Goal: Task Accomplishment & Management: Manage account settings

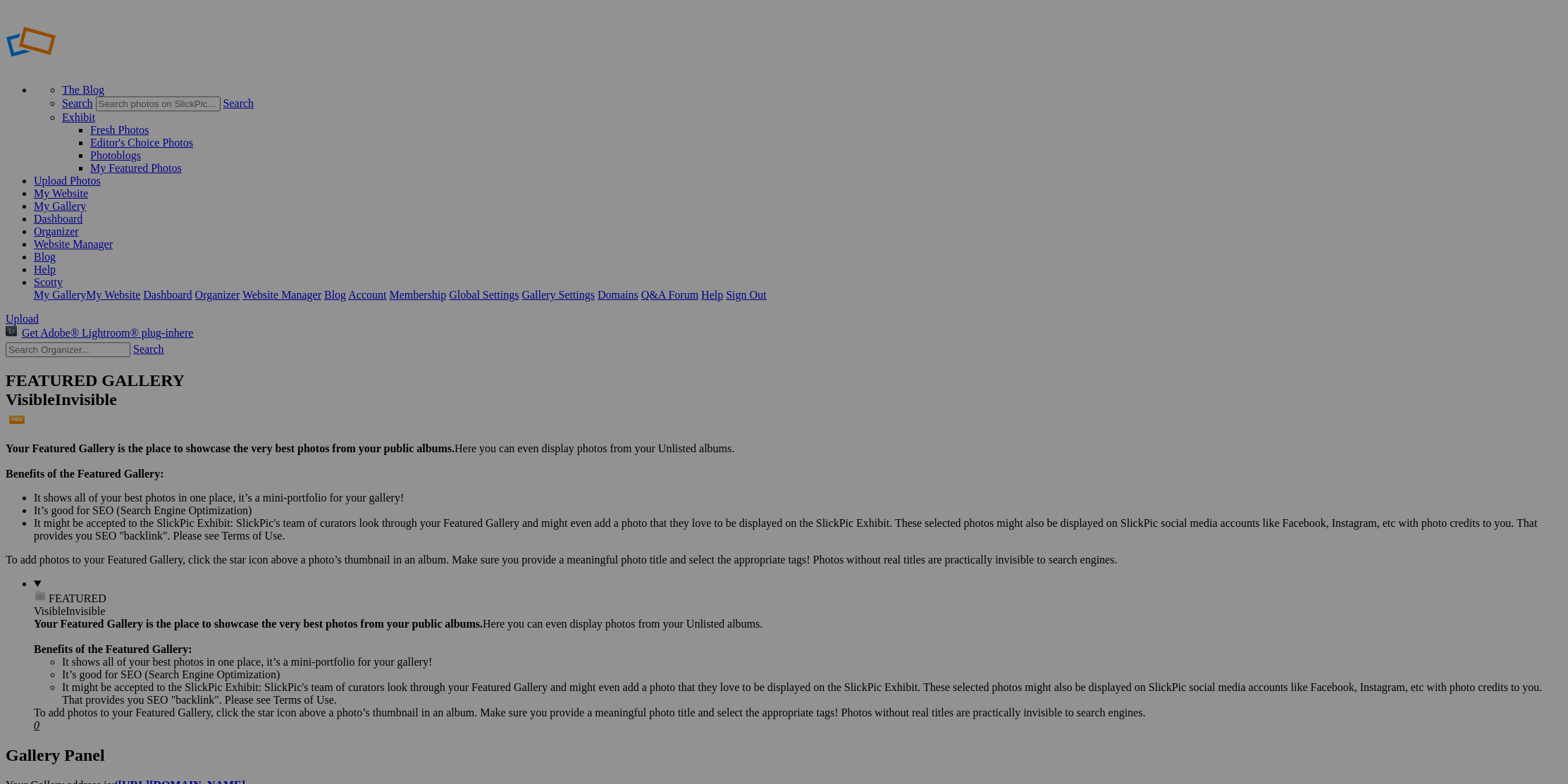
type input "H"
type input "[PERSON_NAME] L'Whor"
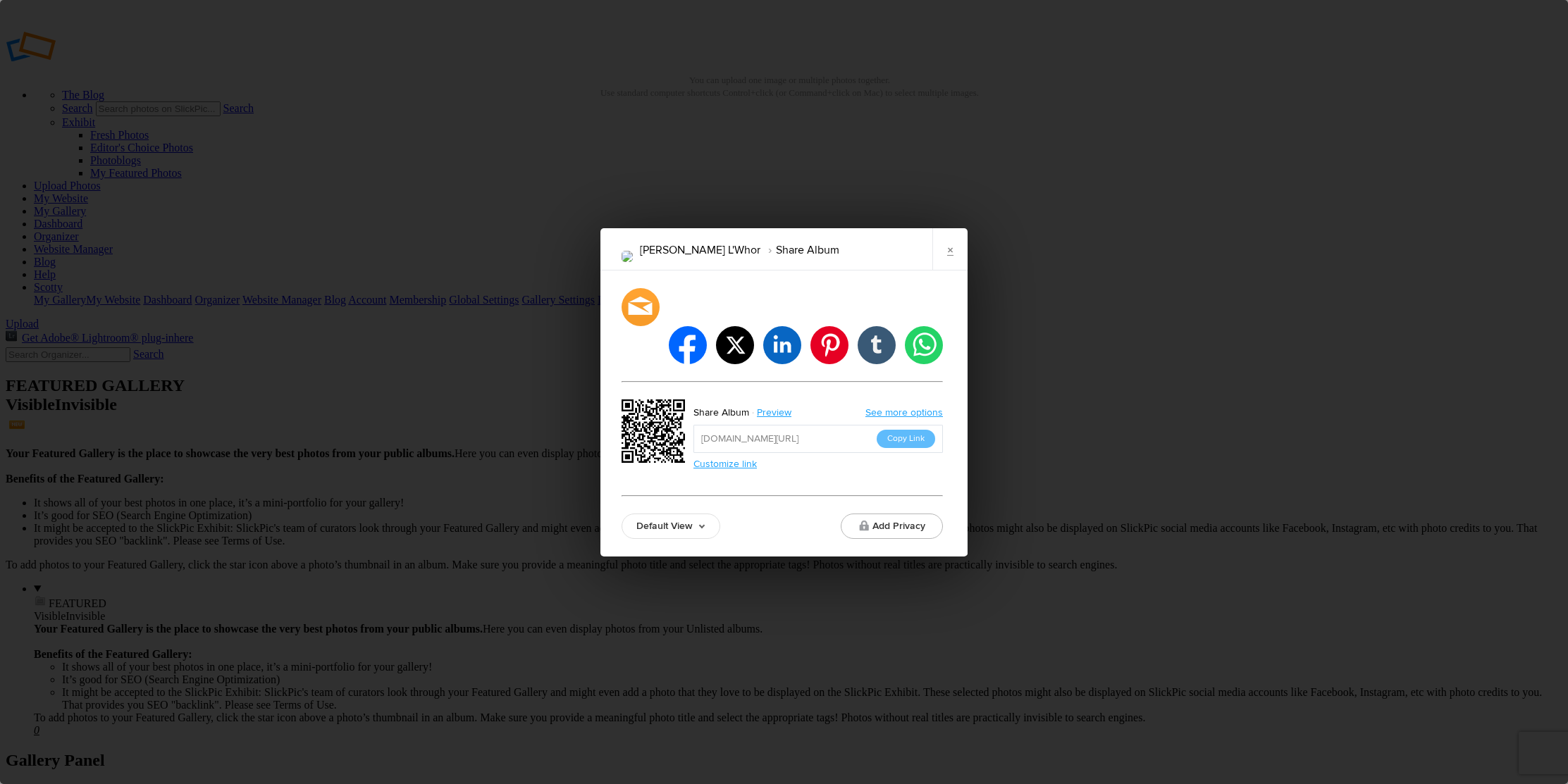
drag, startPoint x: 685, startPoint y: 508, endPoint x: 673, endPoint y: 490, distance: 21.6
click at [685, 513] on link "Default View" at bounding box center [670, 526] width 98 height 26
click at [670, 438] on link "Proofing View" at bounding box center [671, 449] width 97 height 22
click at [914, 430] on button "Copy Link" at bounding box center [905, 438] width 58 height 18
click at [947, 271] on link "×" at bounding box center [950, 249] width 35 height 42
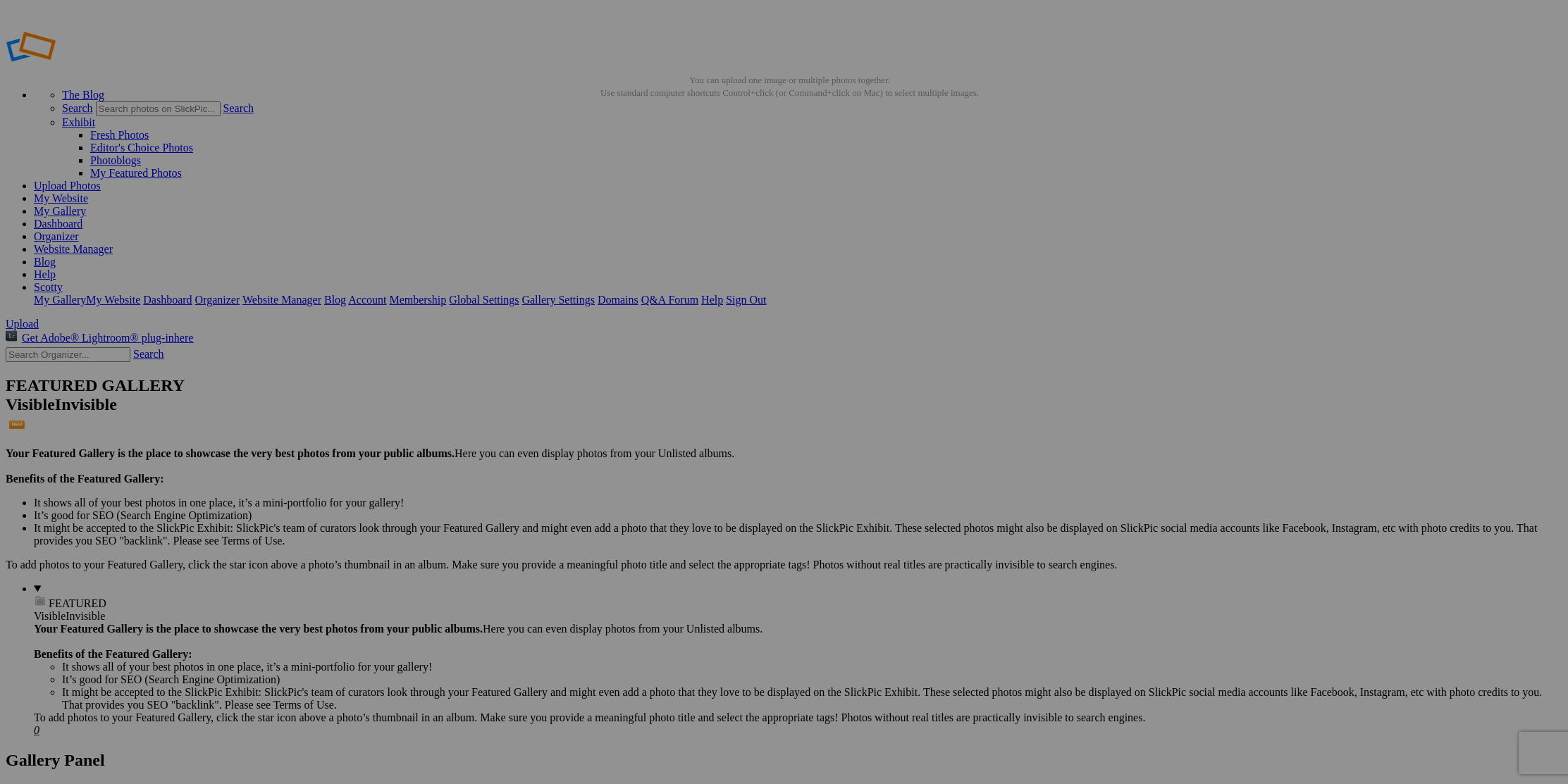
drag, startPoint x: 249, startPoint y: 220, endPoint x: 283, endPoint y: 216, distance: 34.2
click at [597, 351] on link at bounding box center [597, 351] width 0 height 0
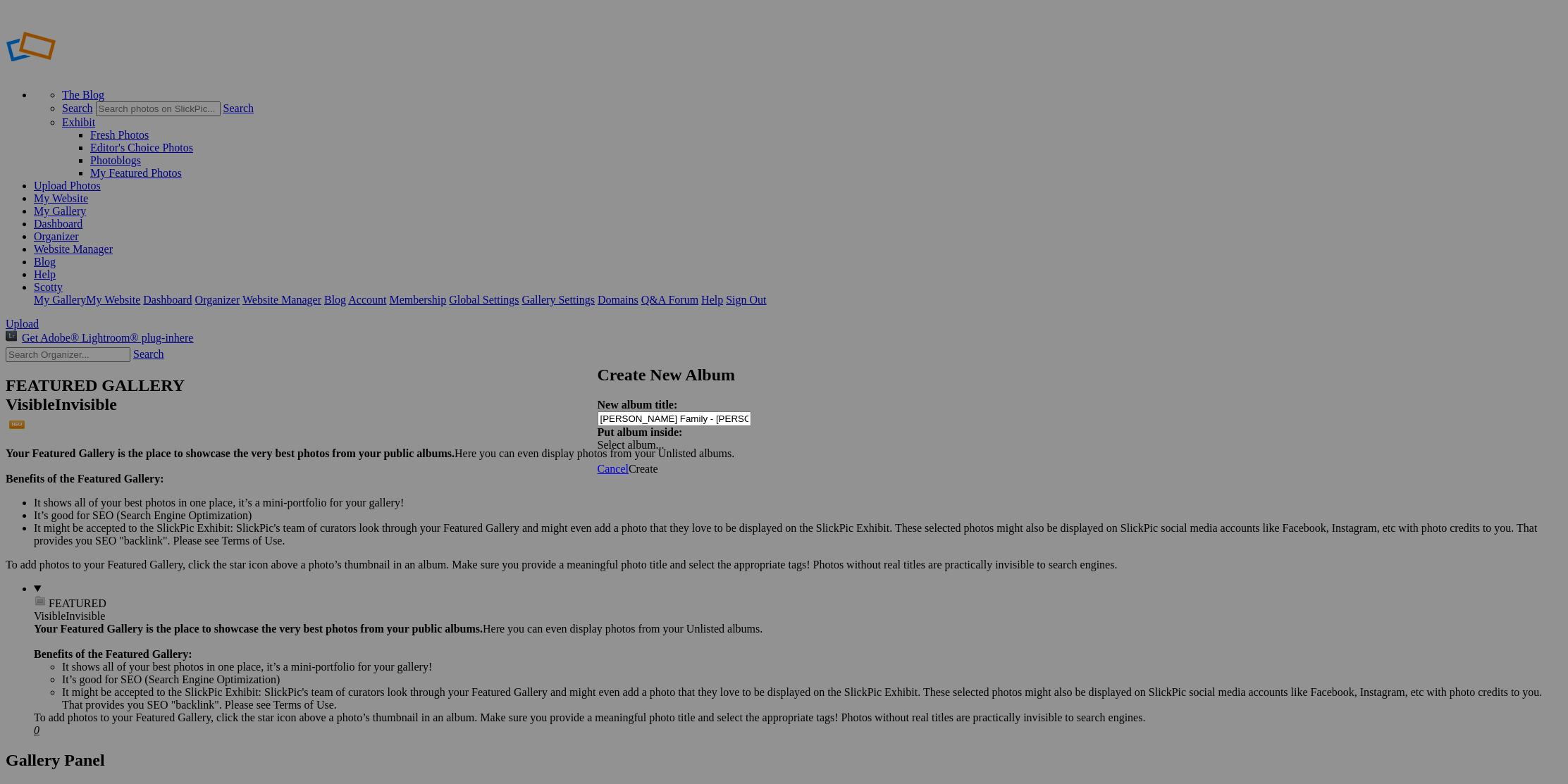
type input "[PERSON_NAME] Family - [PERSON_NAME]"
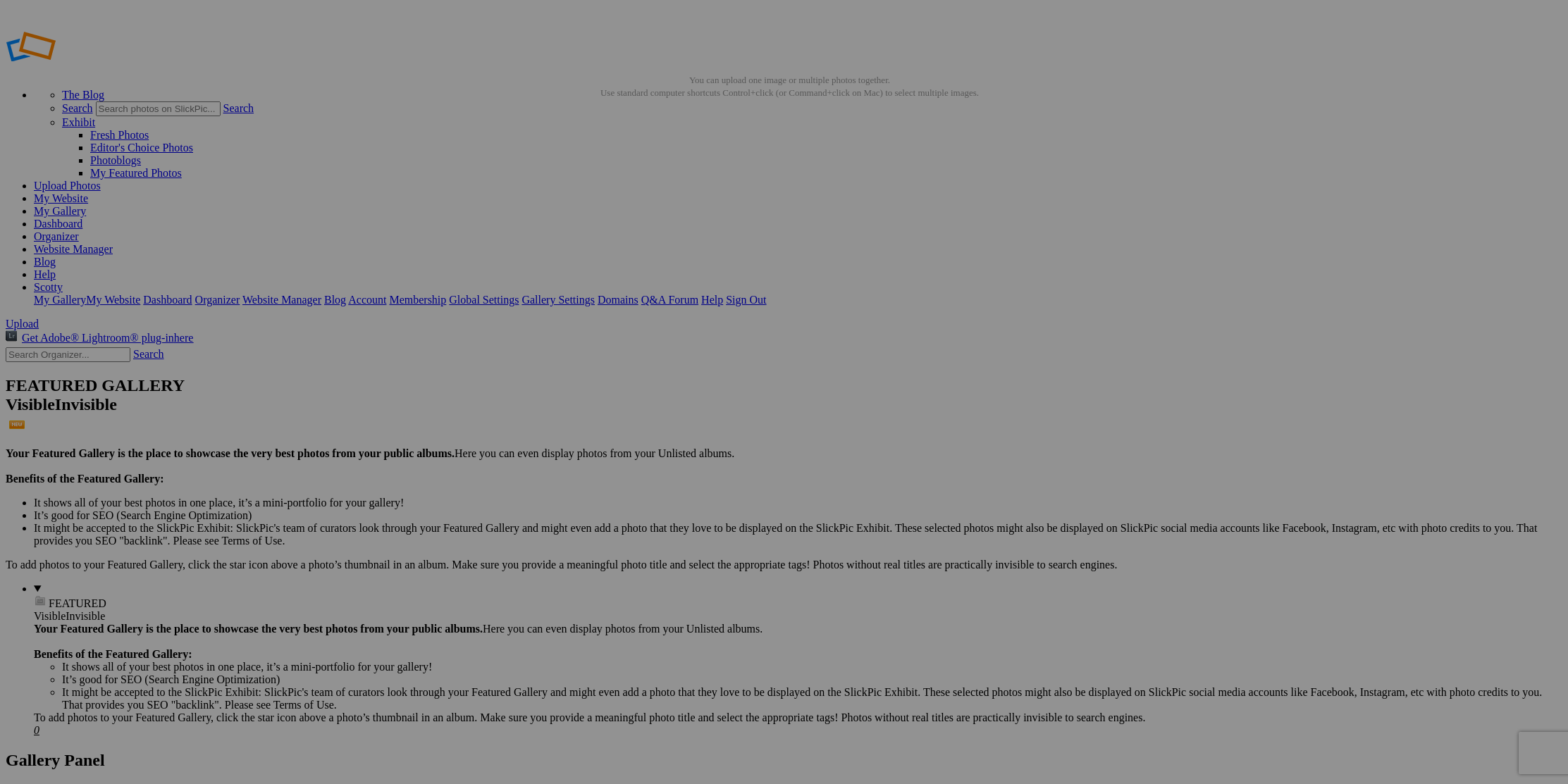
type input "A"
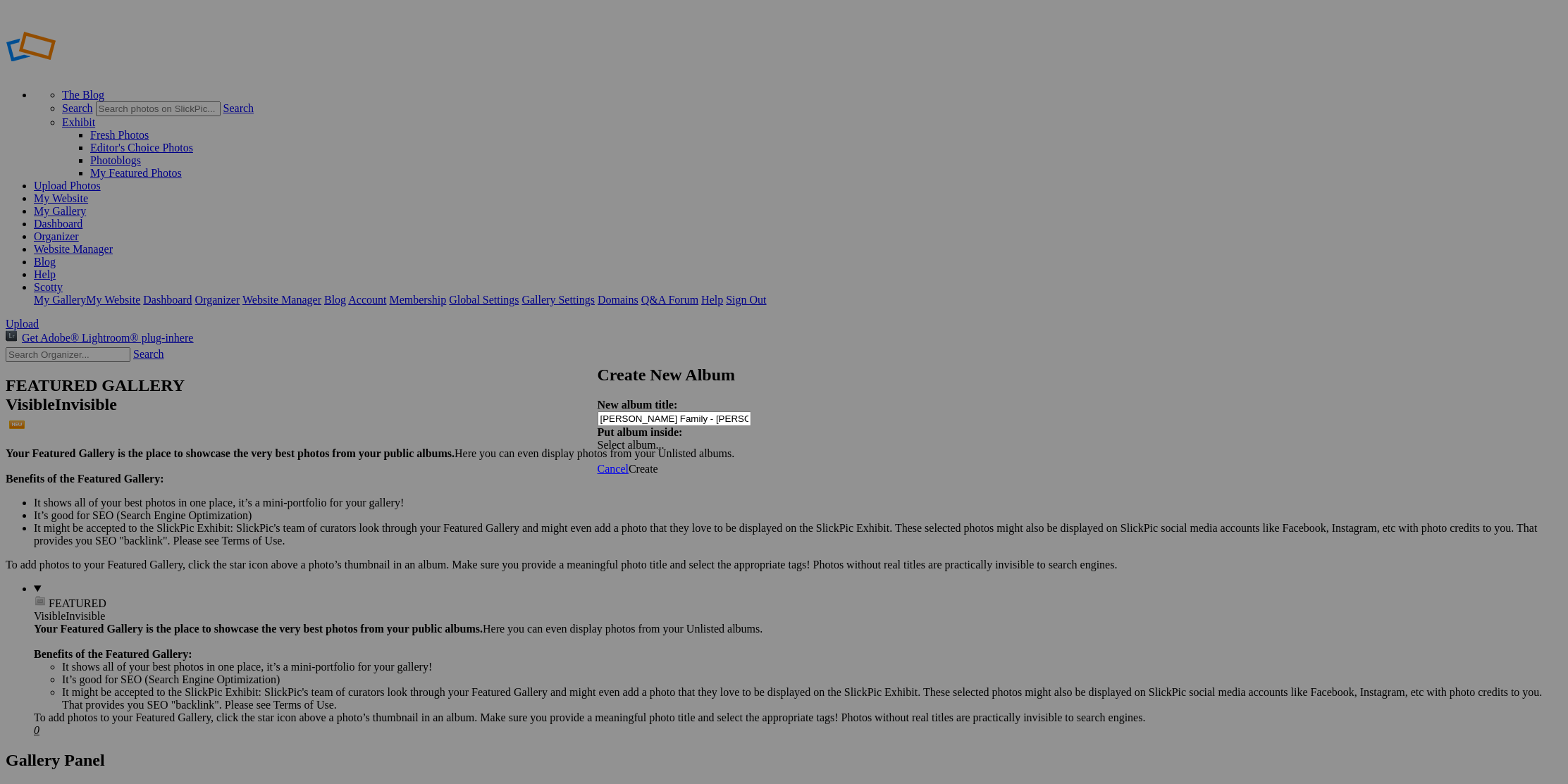
type input "[PERSON_NAME] Family - [PERSON_NAME]"
click at [280, 227] on div at bounding box center [784, 392] width 1568 height 784
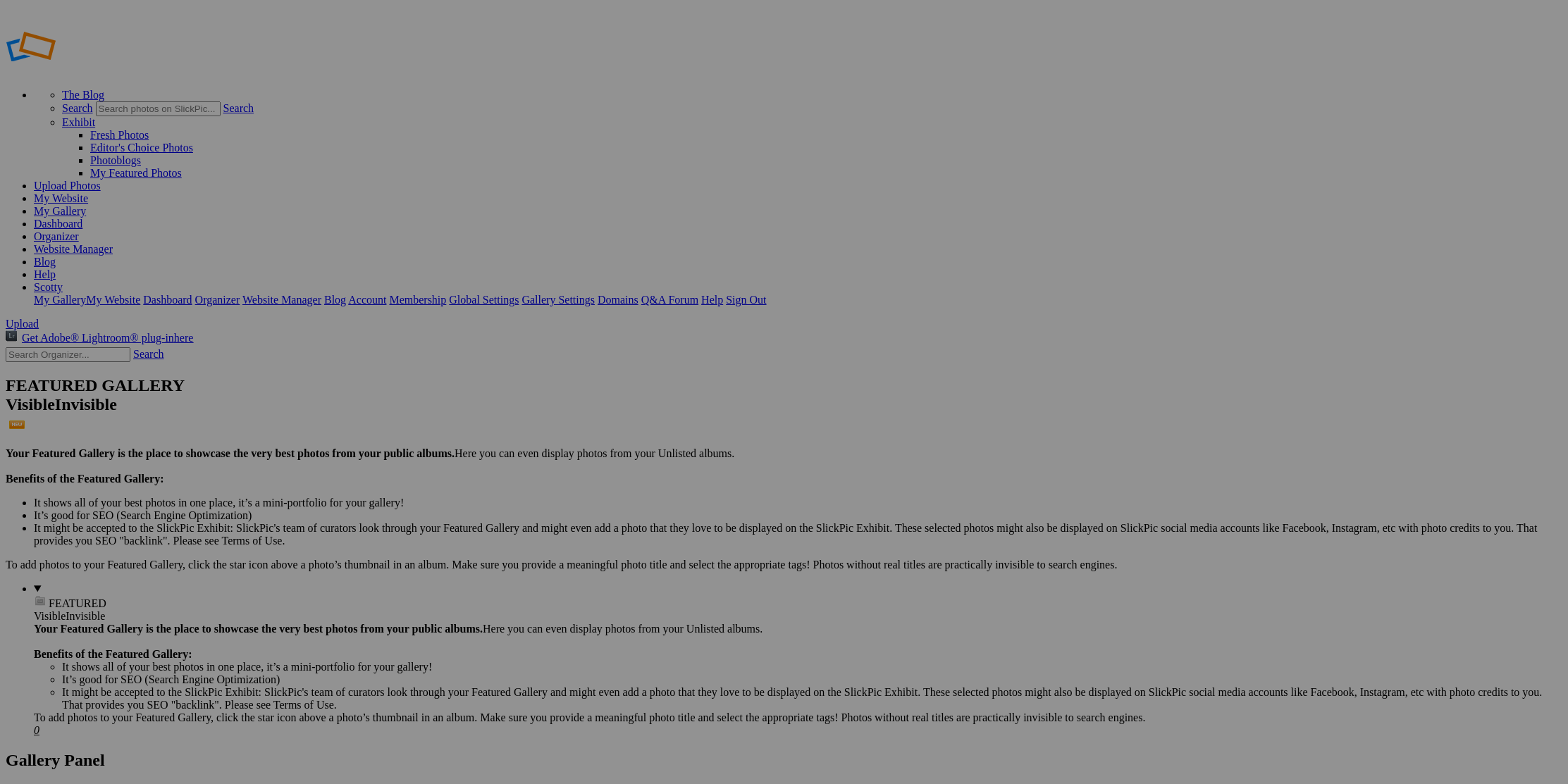
type input "[PERSON_NAME] Family - [PERSON_NAME]"
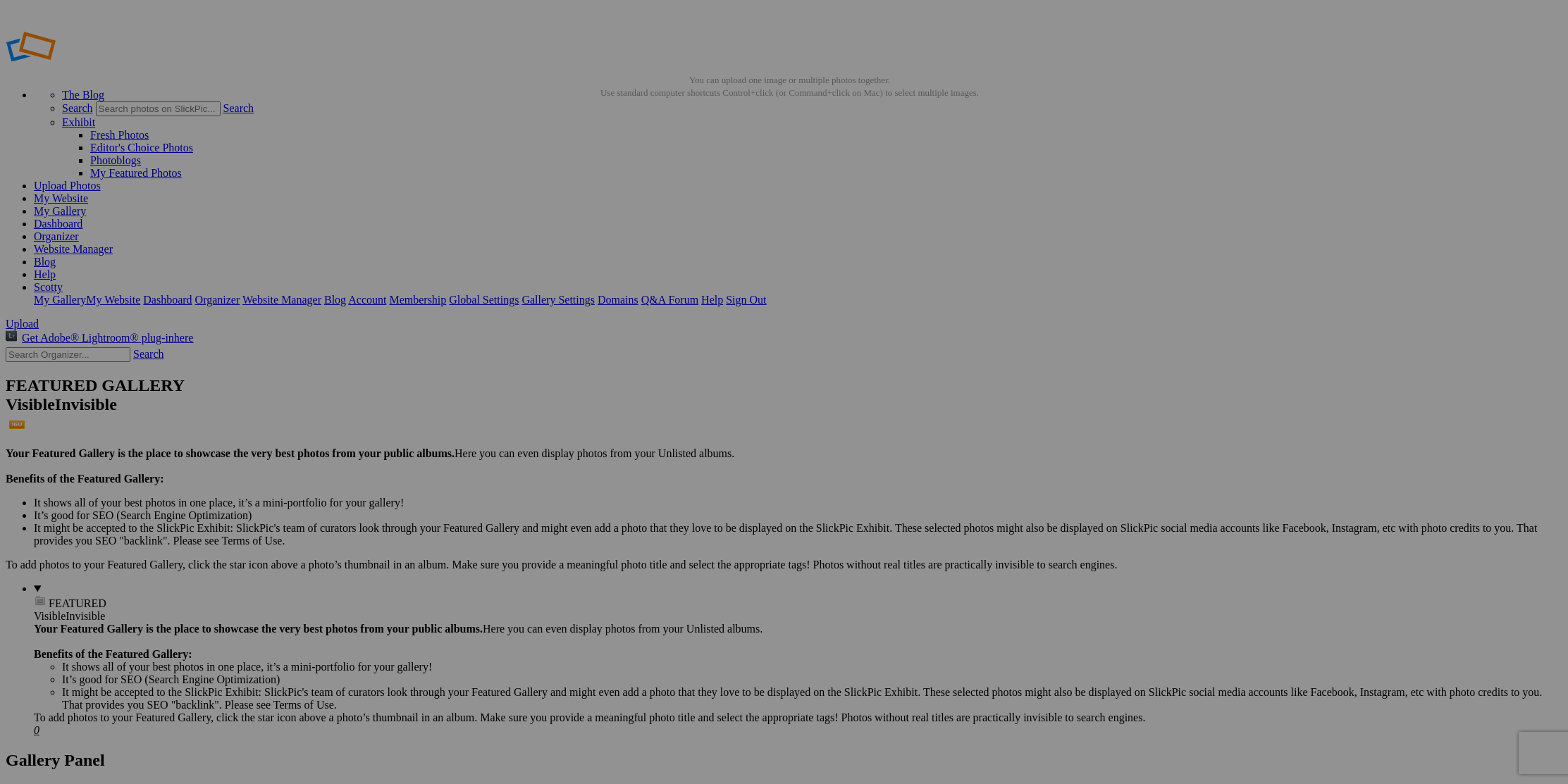
scroll to position [6, 0]
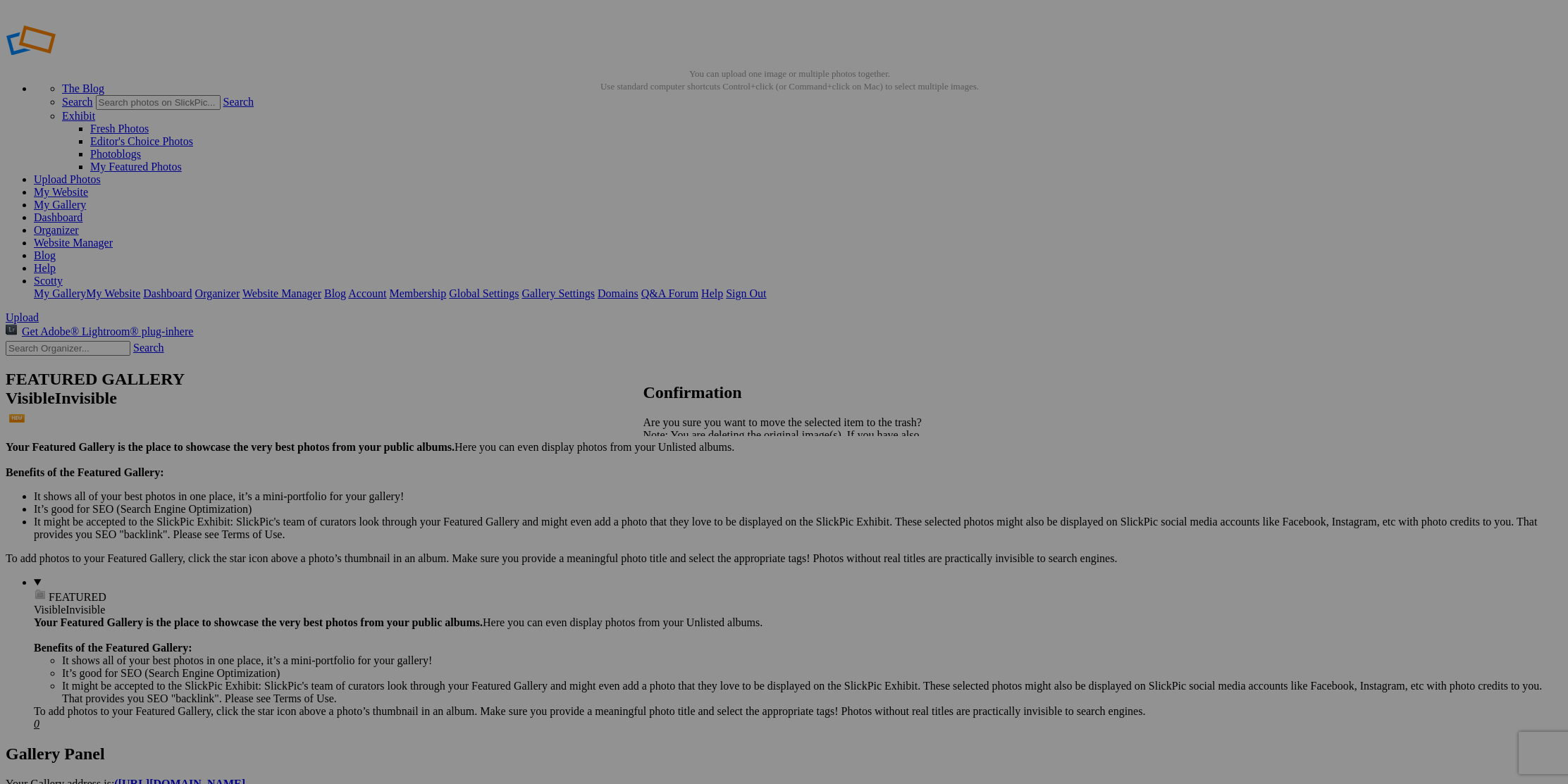
click at [690, 487] on span "Yes" at bounding box center [682, 484] width 16 height 12
drag, startPoint x: 855, startPoint y: 527, endPoint x: 921, endPoint y: 523, distance: 66.1
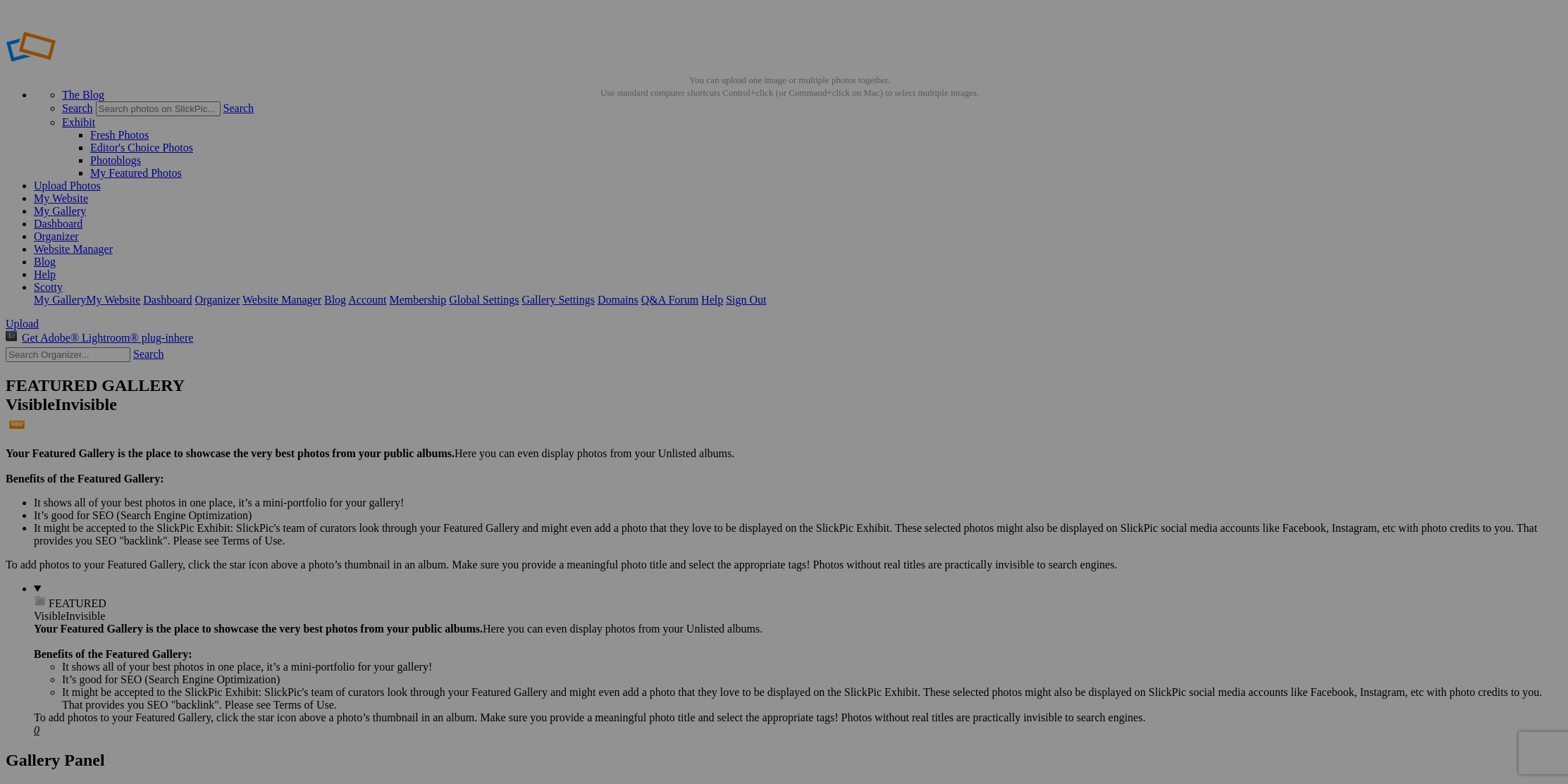
scroll to position [0, 0]
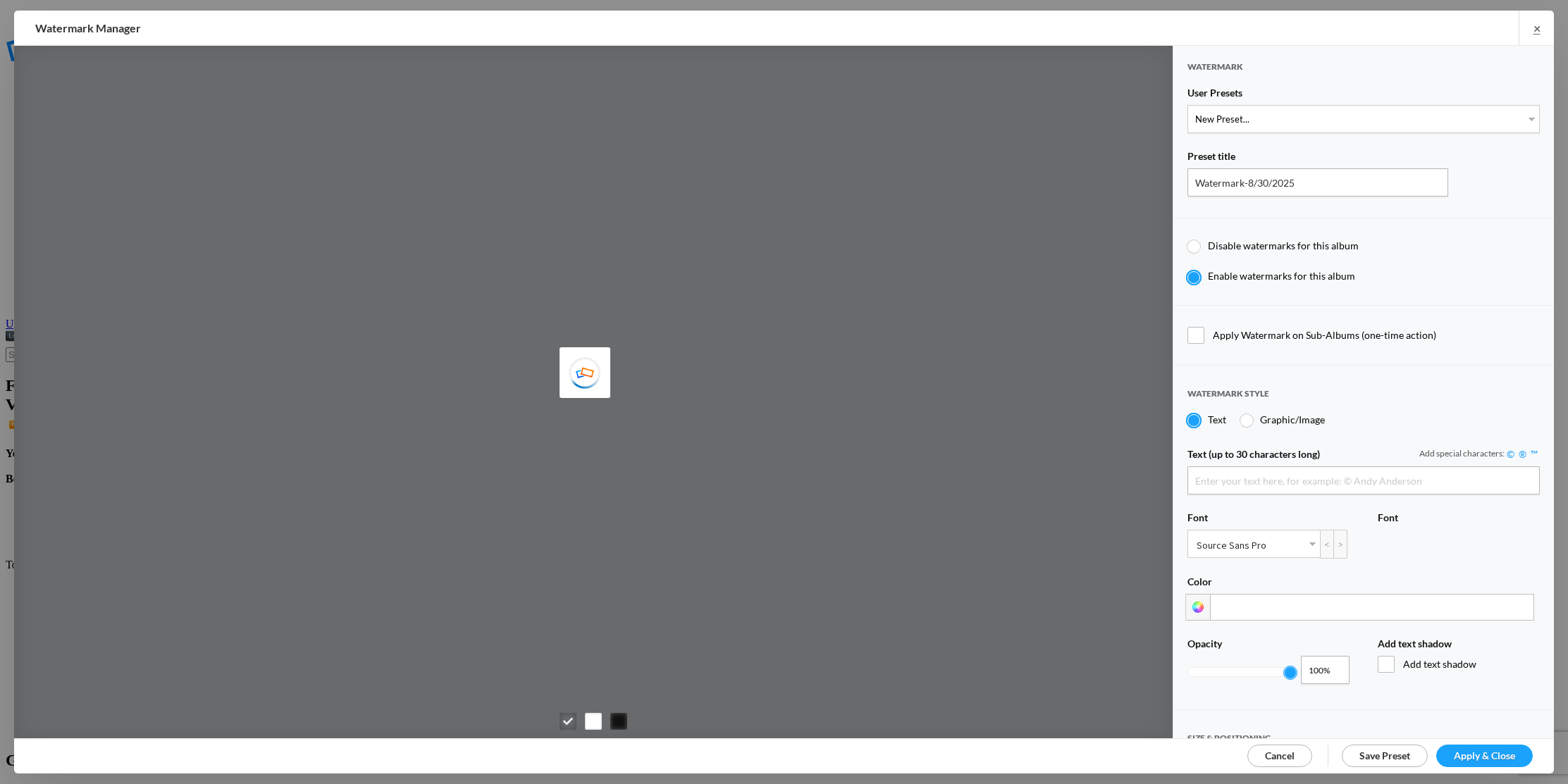
type input "Scotty Kirby"
select select "1: Object"
type input "PROOF TEXT"
type input "PROOF PROOF PROOF PROOF PROOF"
type input "0.5"
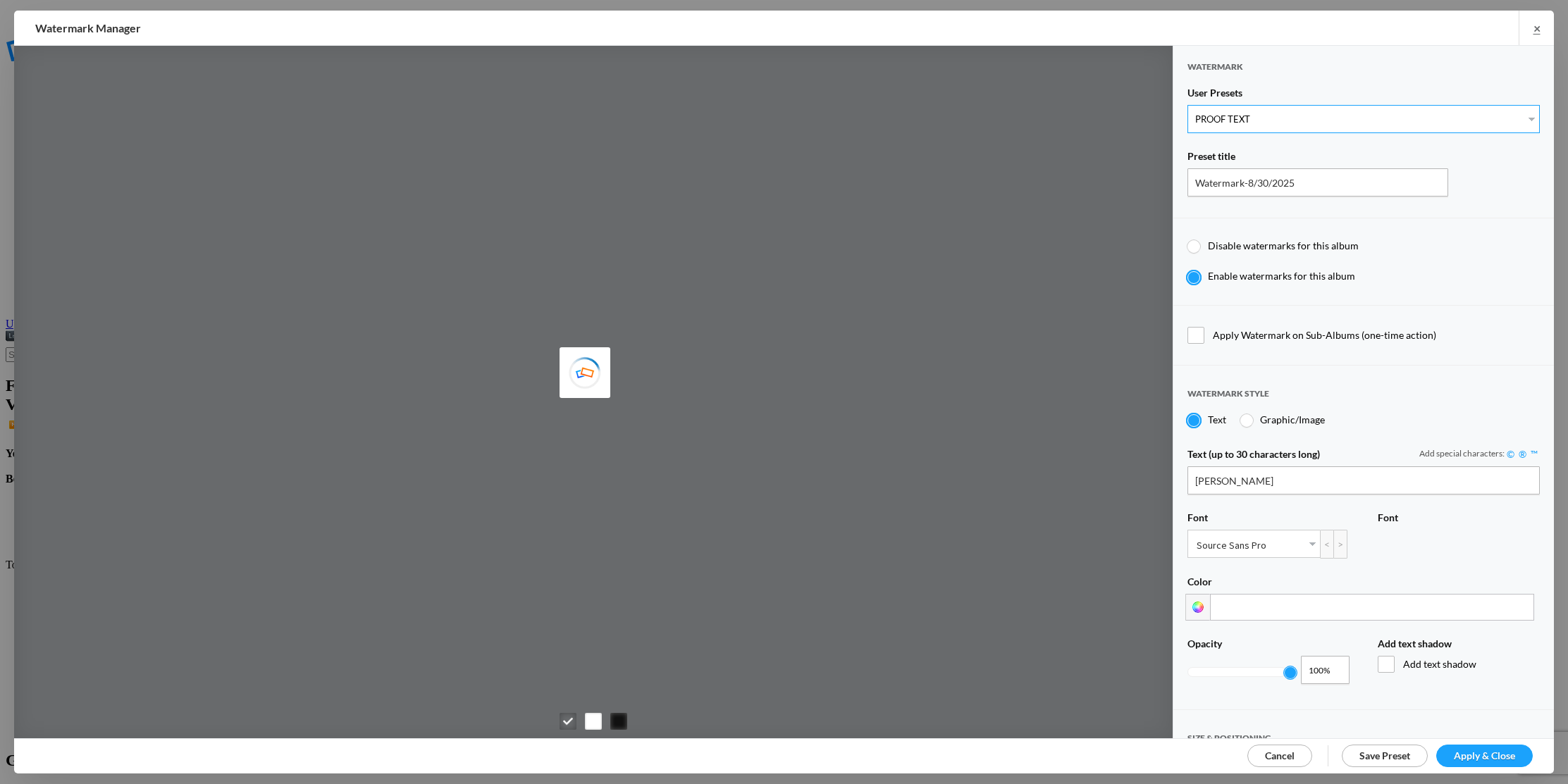
type input "128"
radio input "true"
type input "0"
radio input "false"
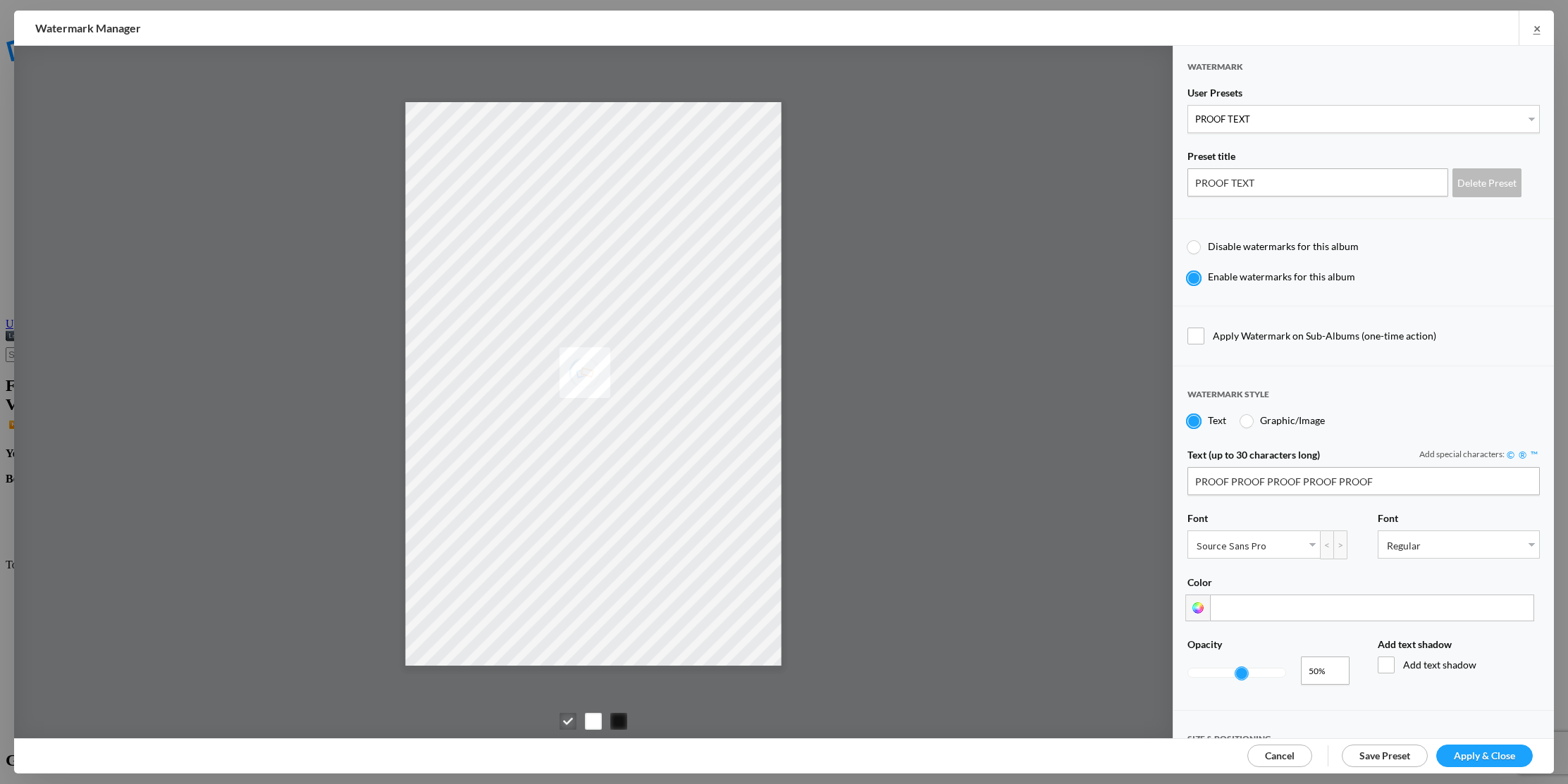
type input "0.25"
click at [1213, 668] on div at bounding box center [1237, 672] width 97 height 9
click at [1465, 759] on span "Apply & Close" at bounding box center [1484, 755] width 62 height 12
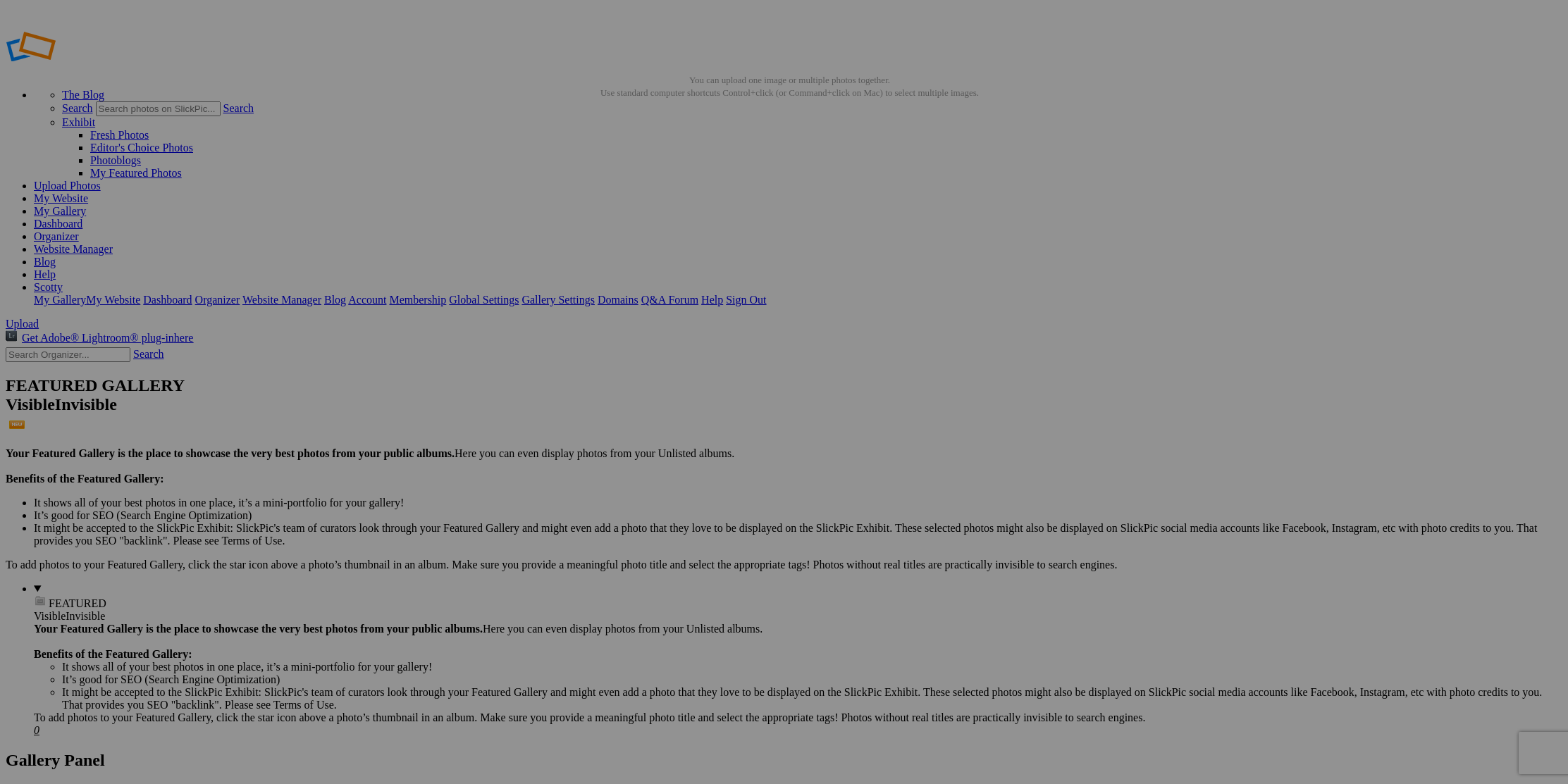
click at [690, 490] on span "Yes" at bounding box center [682, 484] width 16 height 12
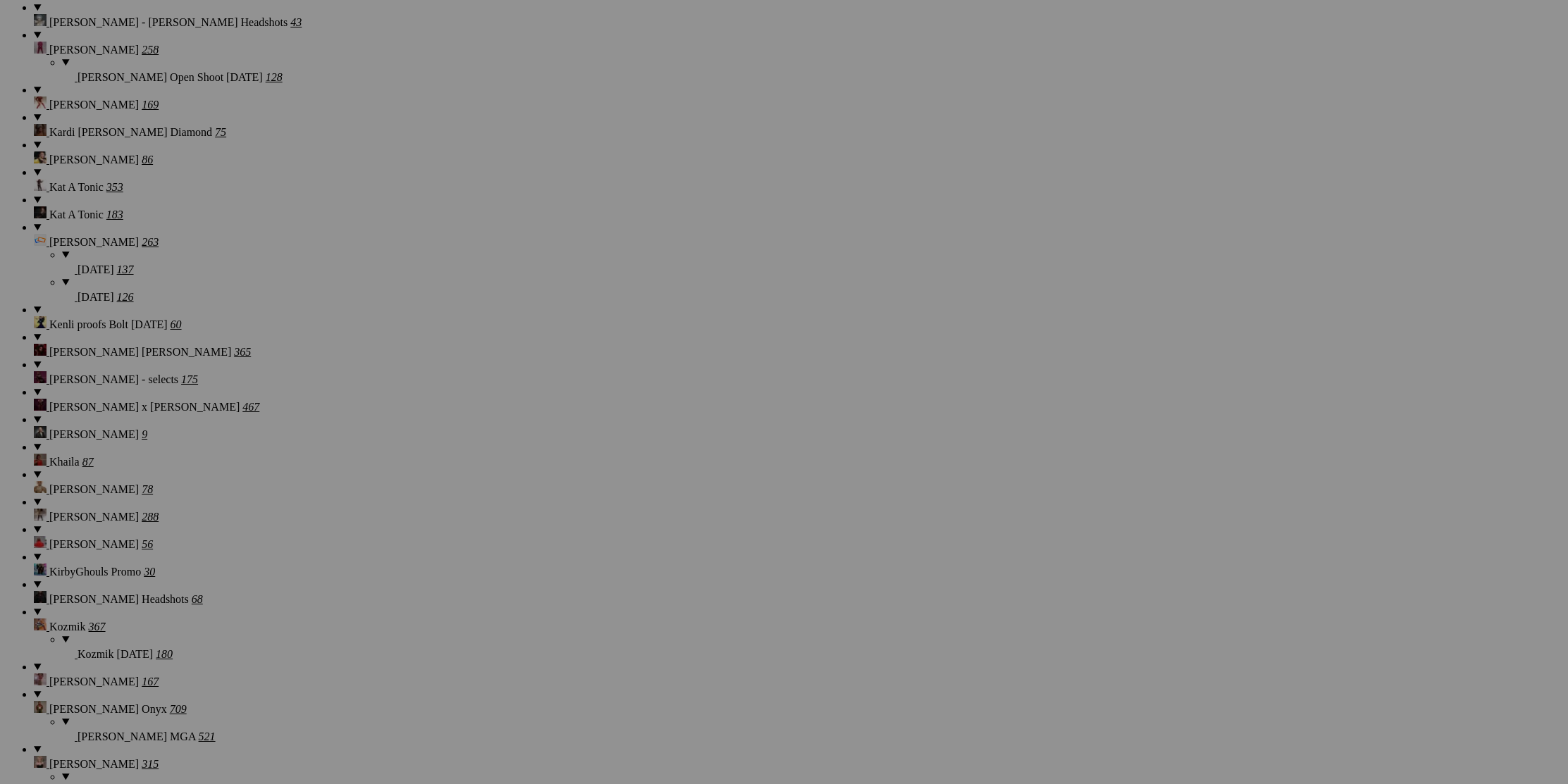
scroll to position [8996, 0]
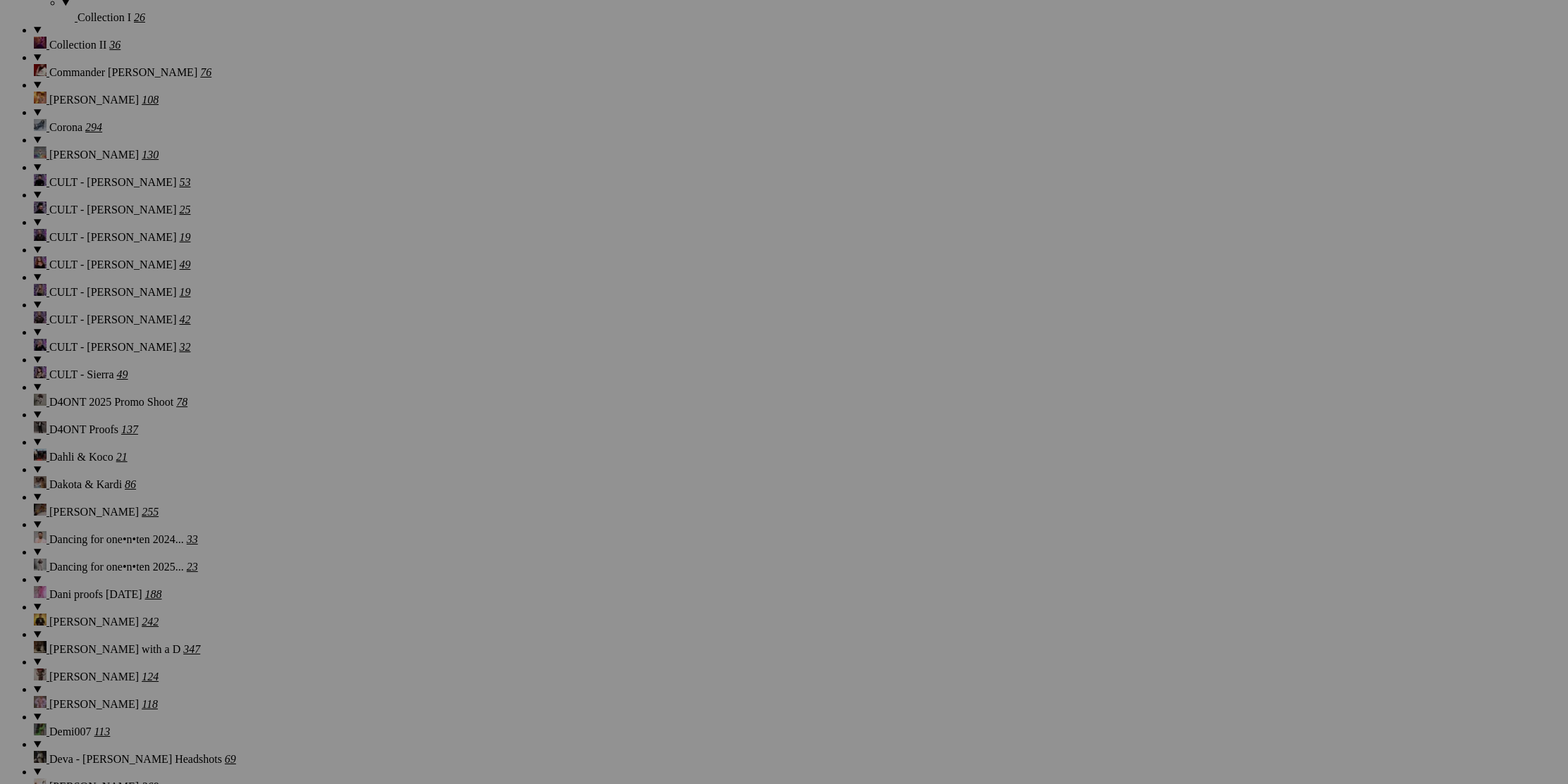
scroll to position [4740, 0]
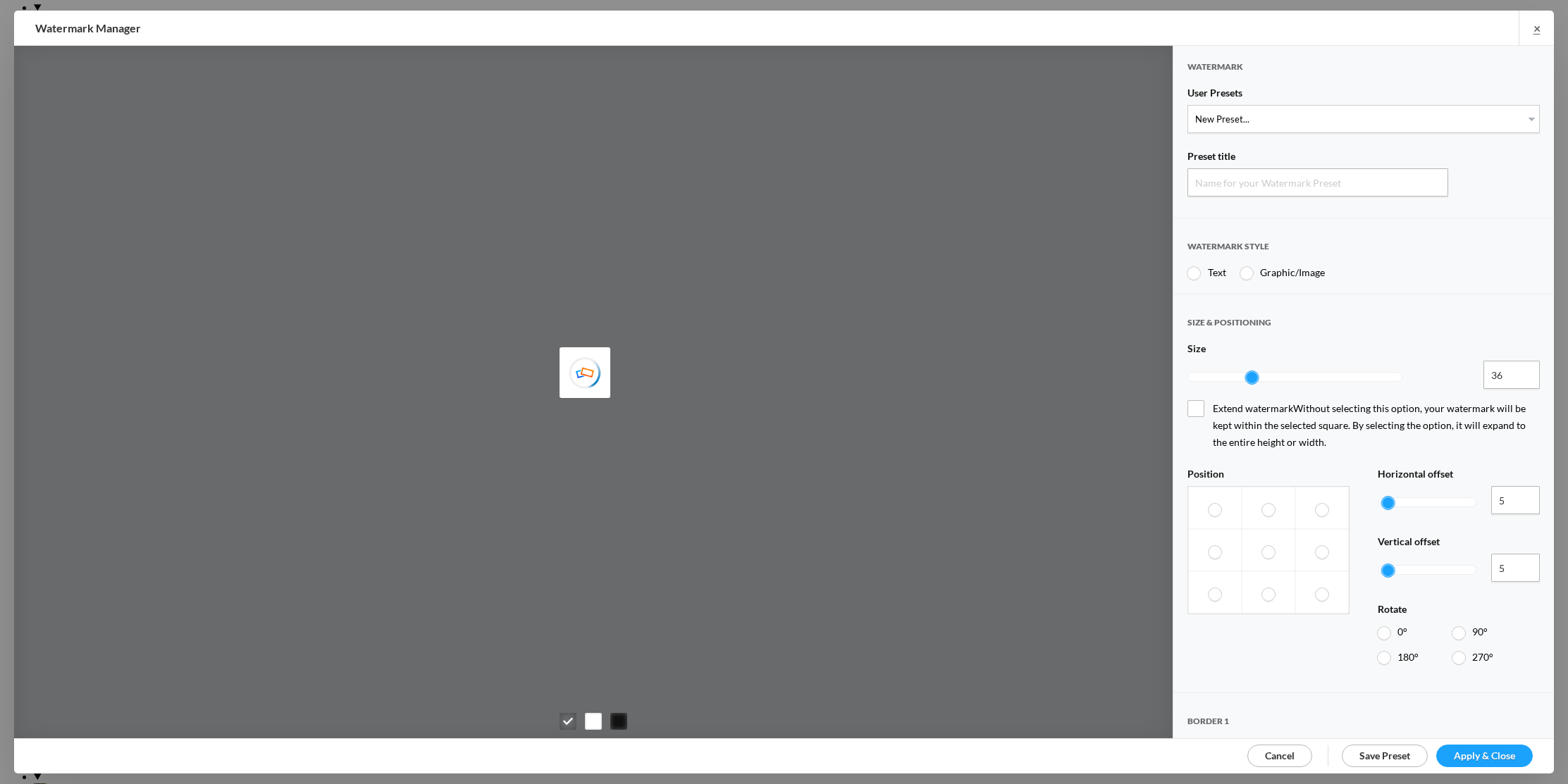
type input "Watermark-8/30/2025"
radio input "true"
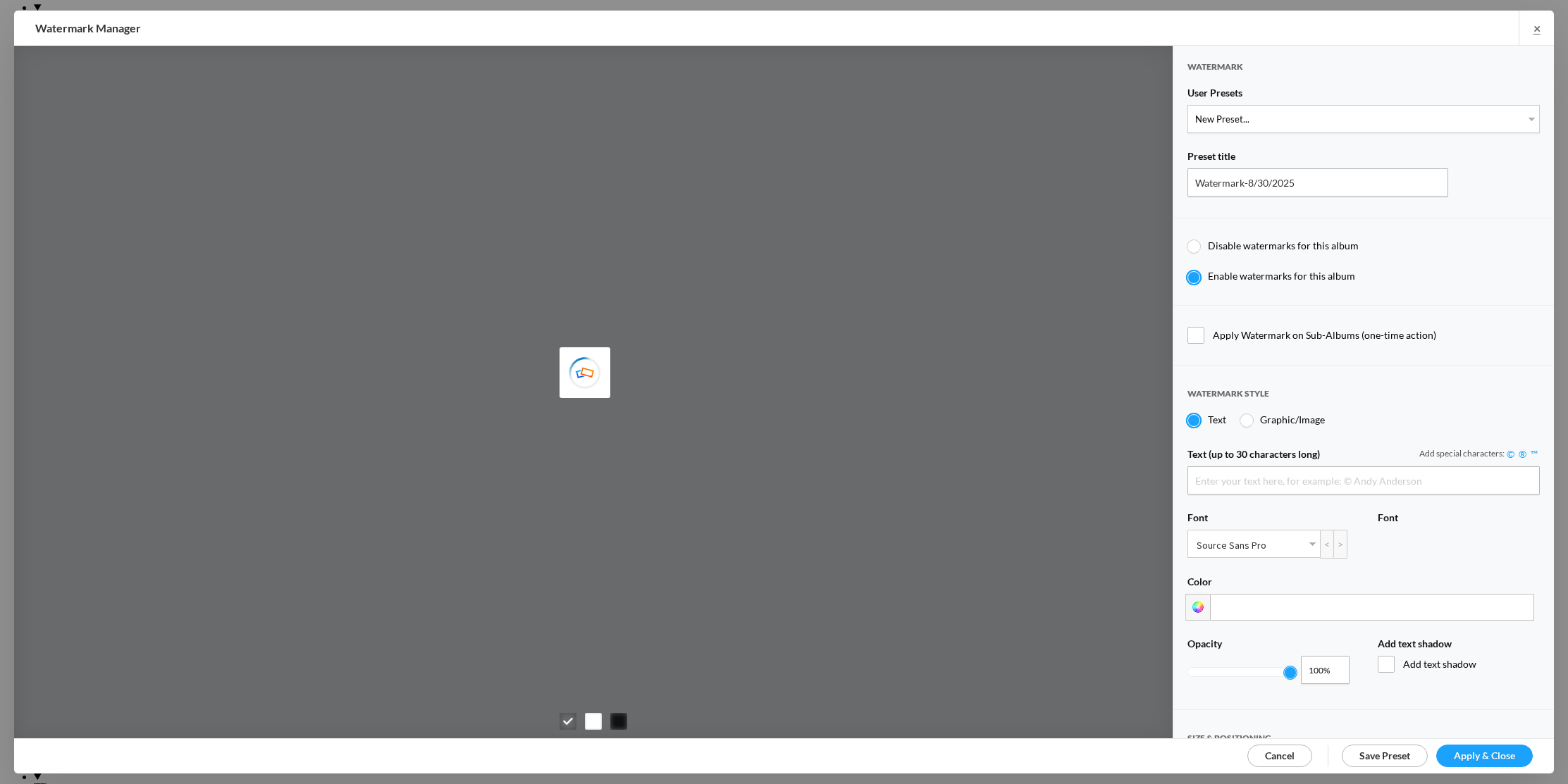
type input "Scotty Kirby"
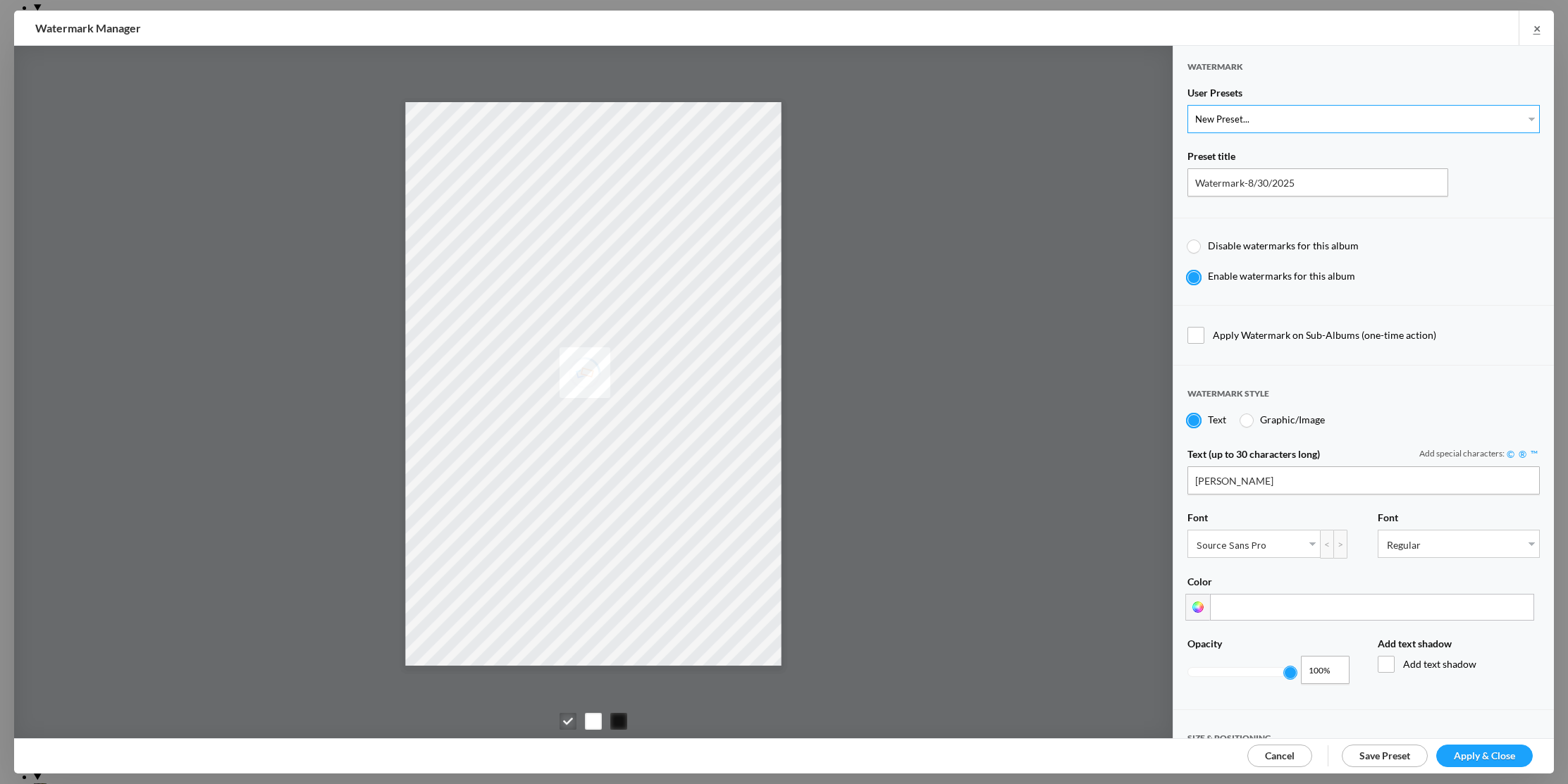
select select "1: Object"
type input "PROOF TEXT"
type input "PROOF PROOF PROOF PROOF PROOF"
type input "0.5"
type input "128"
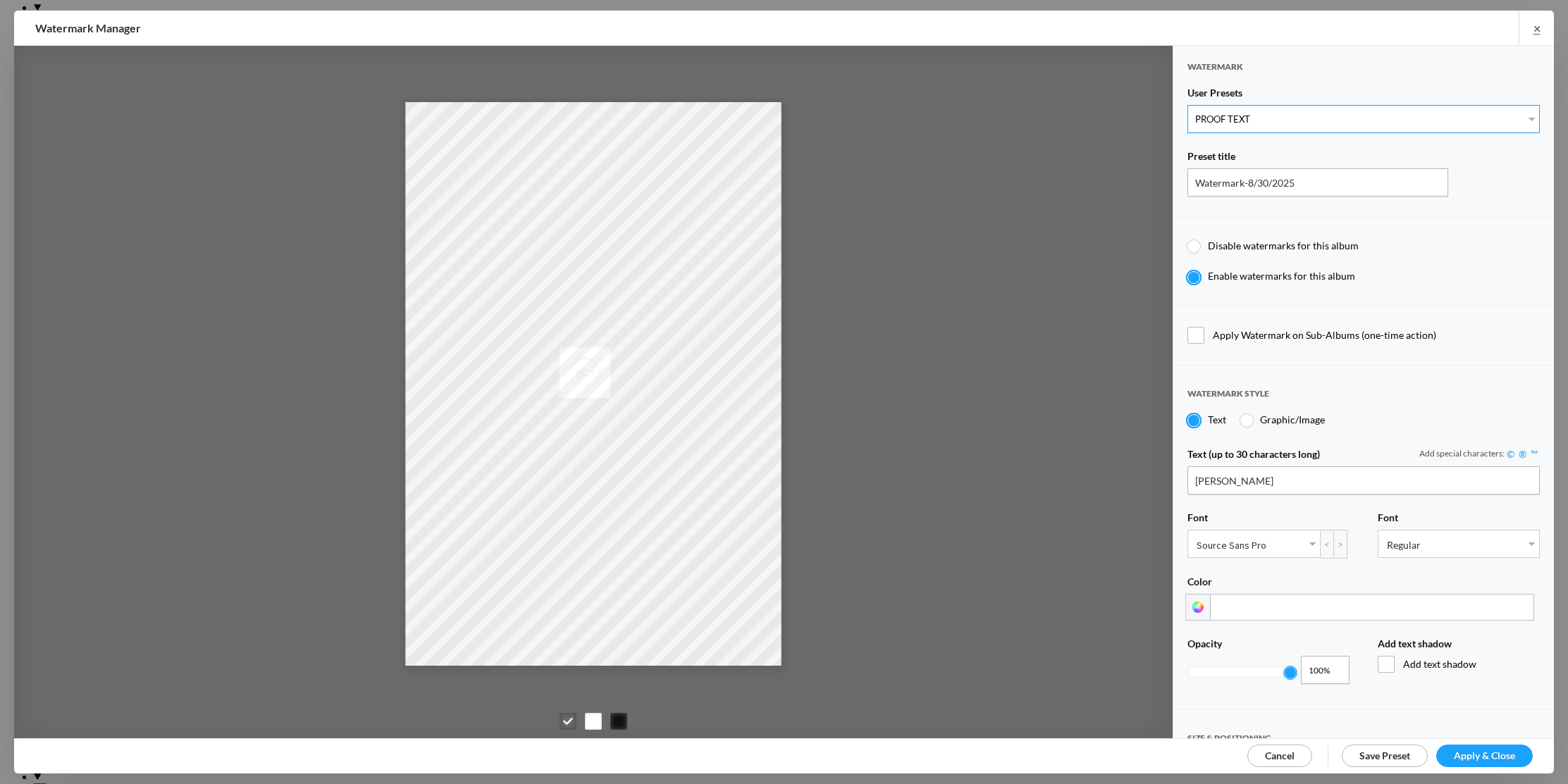
radio input "true"
type input "0"
radio input "false"
click at [1457, 750] on span "Apply & Close" at bounding box center [1484, 755] width 62 height 12
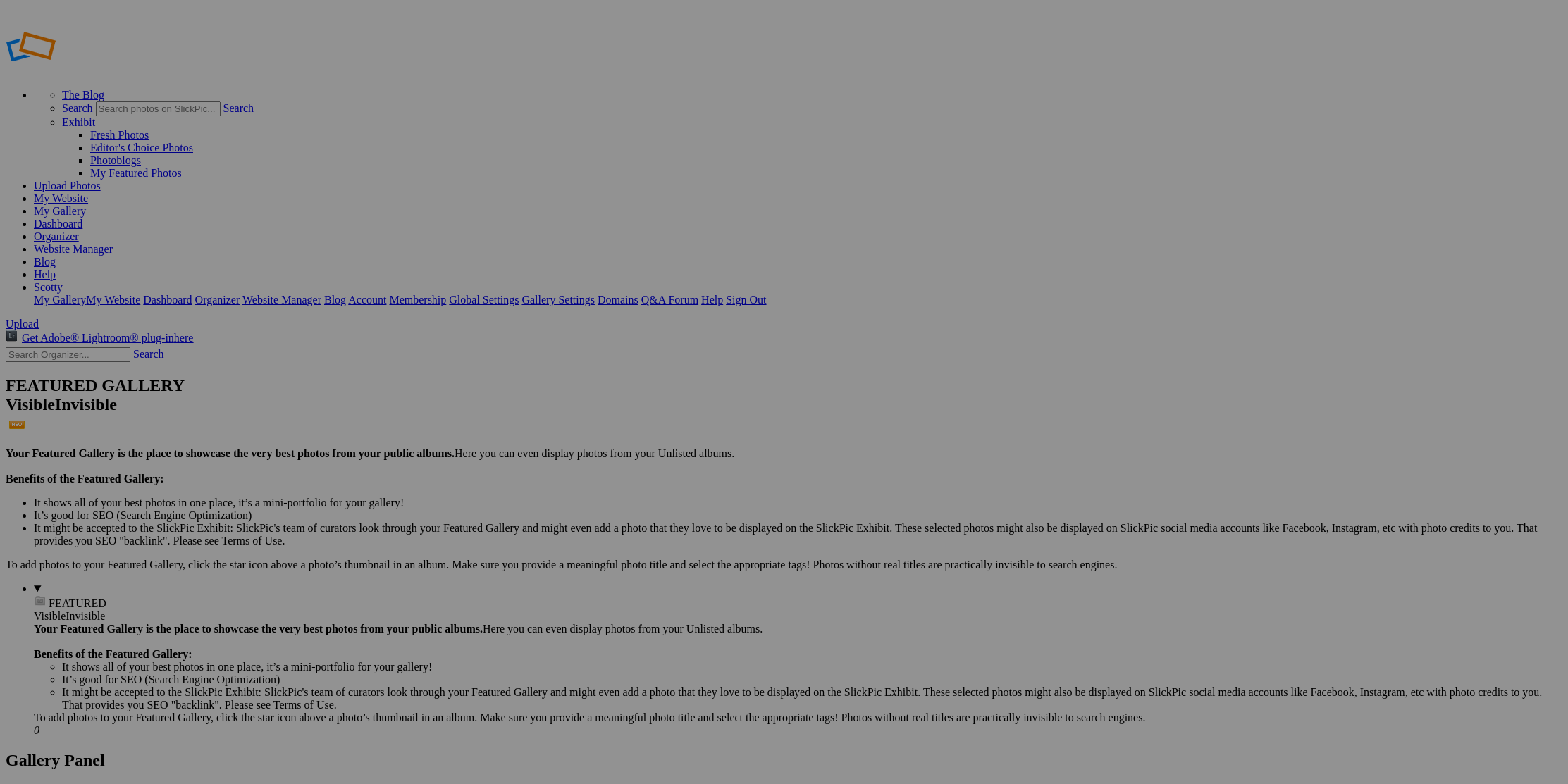
type input "[PERSON_NAME] Family - [PERSON_NAME]"
